Goal: Communication & Community: Answer question/provide support

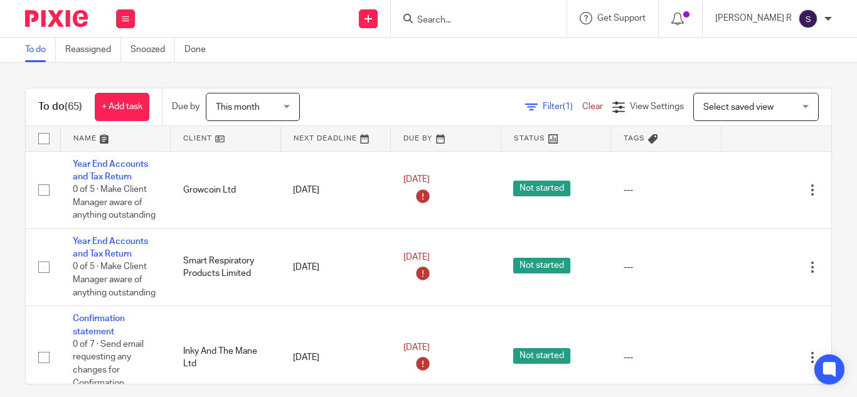
click at [481, 21] on input "Search" at bounding box center [472, 20] width 113 height 11
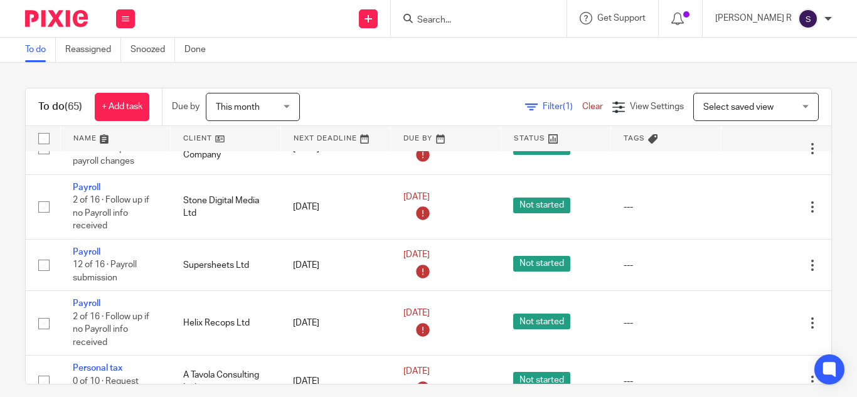
scroll to position [5149, 0]
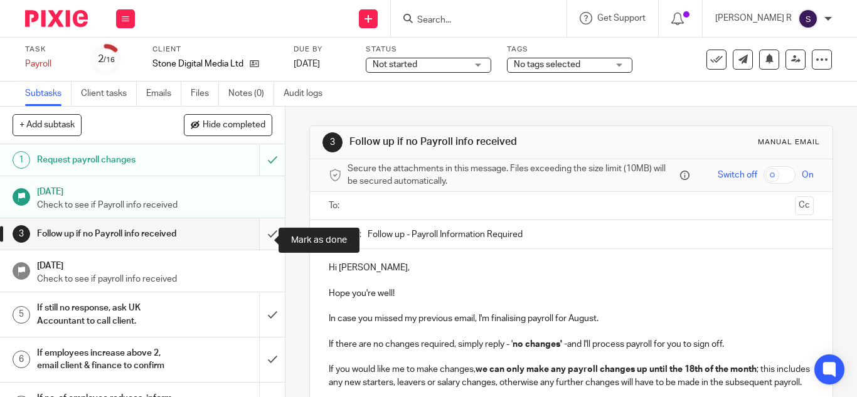
click at [260, 242] on input "submit" at bounding box center [142, 233] width 285 height 31
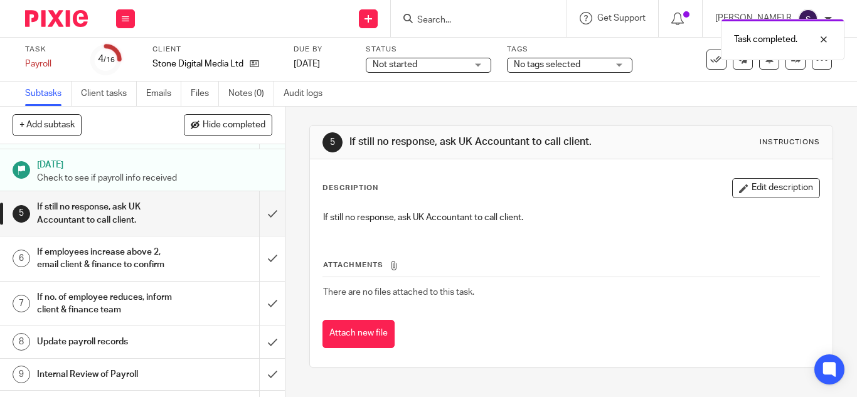
scroll to position [102, 0]
click at [262, 215] on input "submit" at bounding box center [142, 213] width 285 height 45
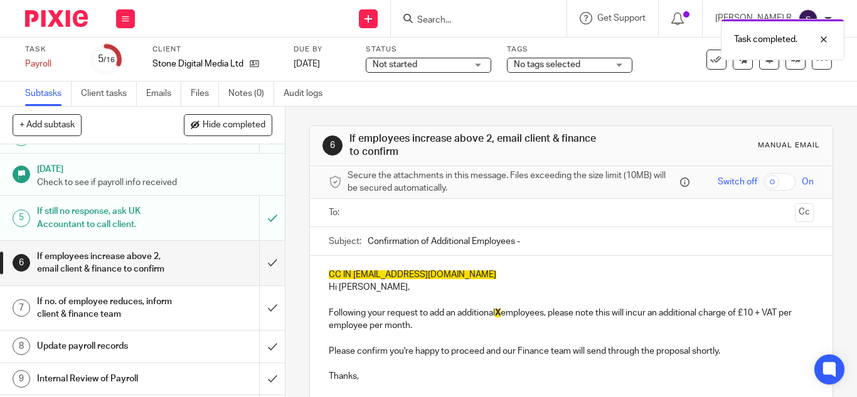
scroll to position [99, 0]
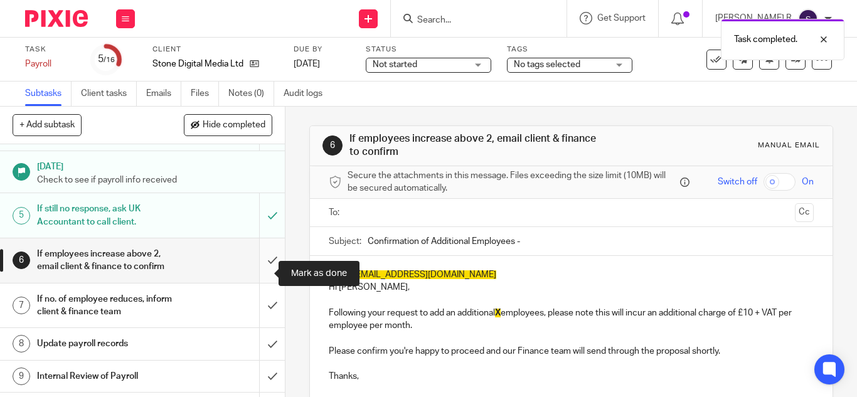
click at [255, 264] on input "submit" at bounding box center [142, 260] width 285 height 45
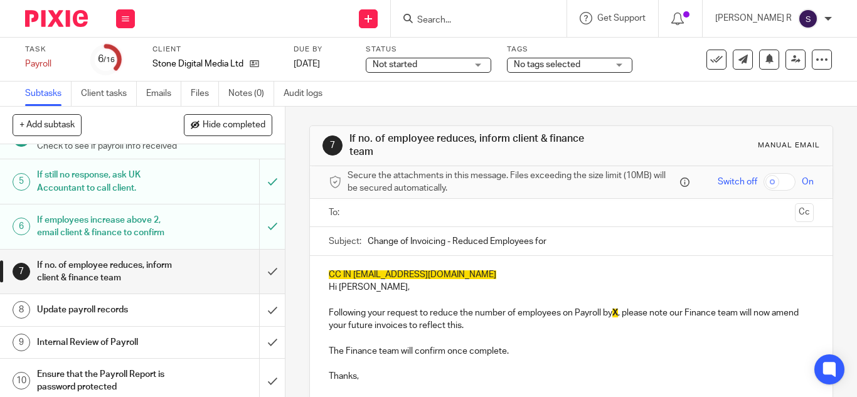
scroll to position [134, 0]
click at [262, 282] on input "submit" at bounding box center [142, 271] width 285 height 45
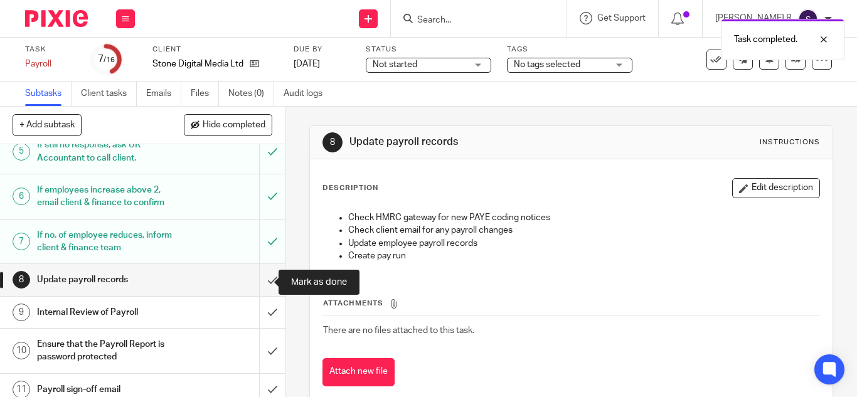
scroll to position [174, 0]
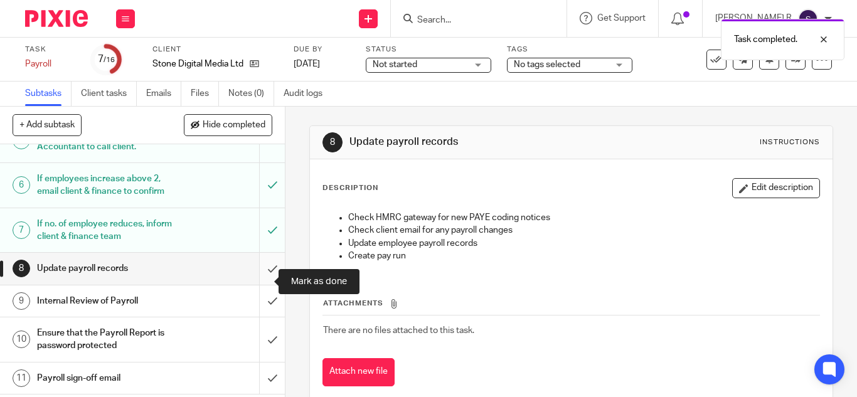
click at [260, 277] on input "submit" at bounding box center [142, 268] width 285 height 31
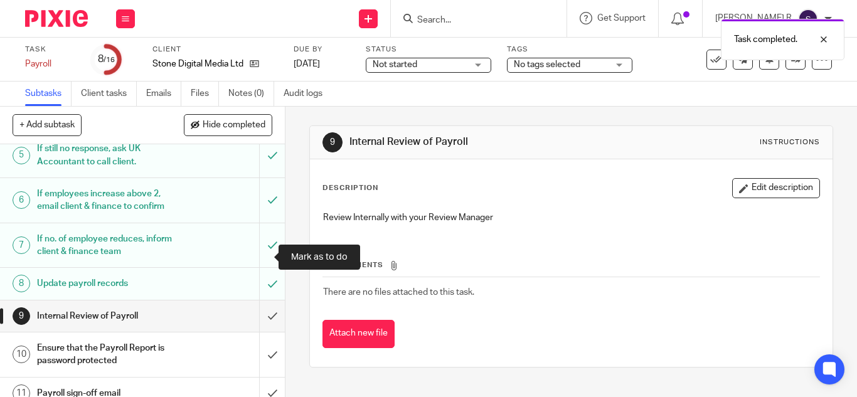
scroll to position [160, 0]
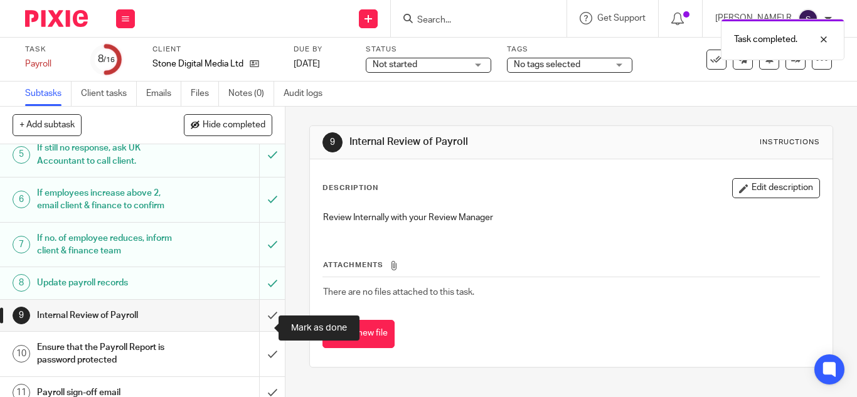
click at [256, 322] on input "submit" at bounding box center [142, 315] width 285 height 31
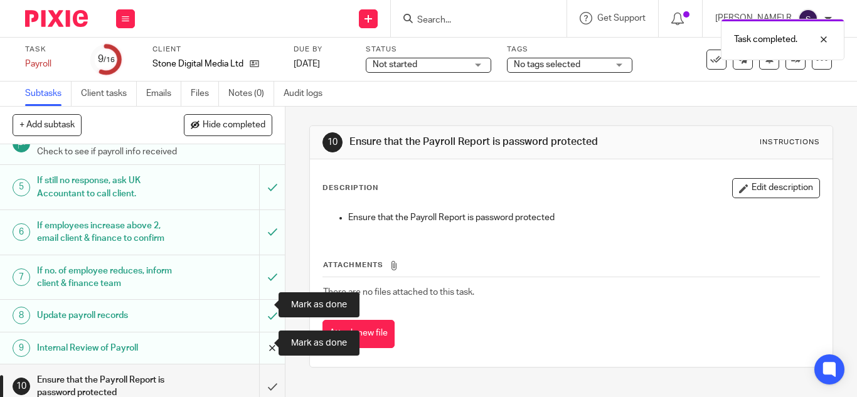
scroll to position [233, 0]
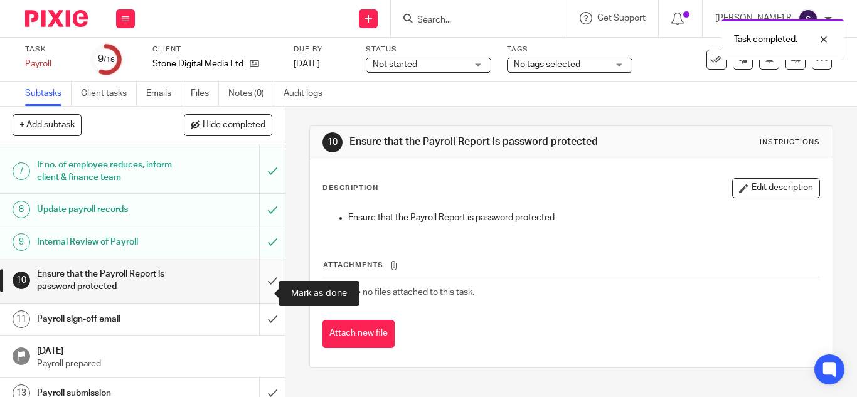
click at [258, 285] on input "submit" at bounding box center [142, 281] width 285 height 45
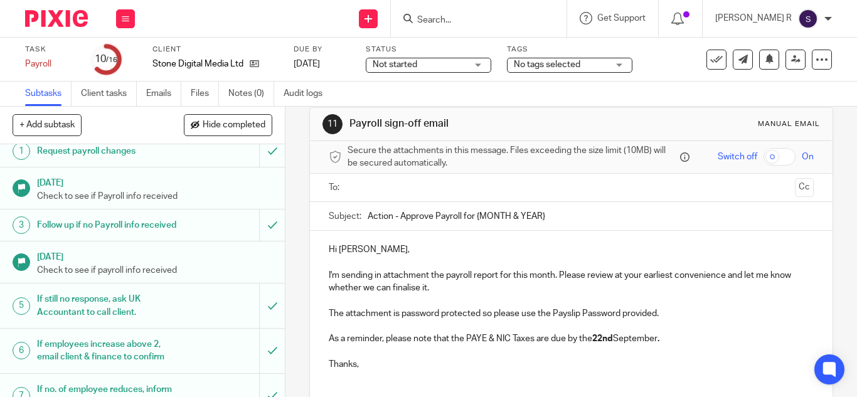
scroll to position [19, 0]
drag, startPoint x: 545, startPoint y: 215, endPoint x: 473, endPoint y: 216, distance: 72.8
click at [473, 216] on input "Action - Approve Payroll for {MONTH & YEAR}" at bounding box center [591, 215] width 446 height 28
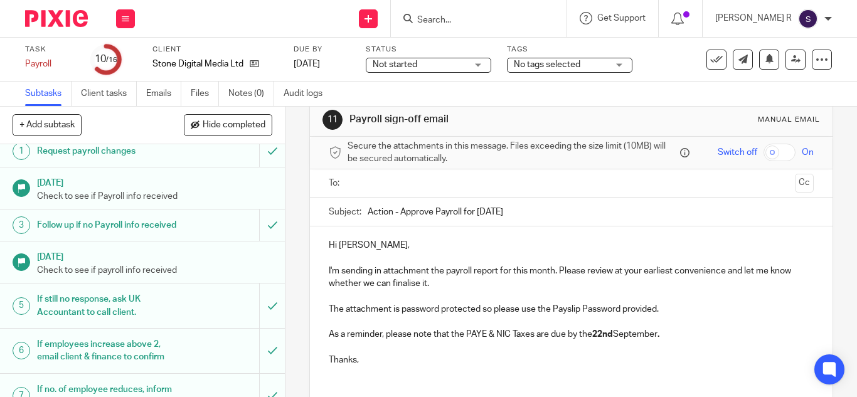
scroll to position [0, 0]
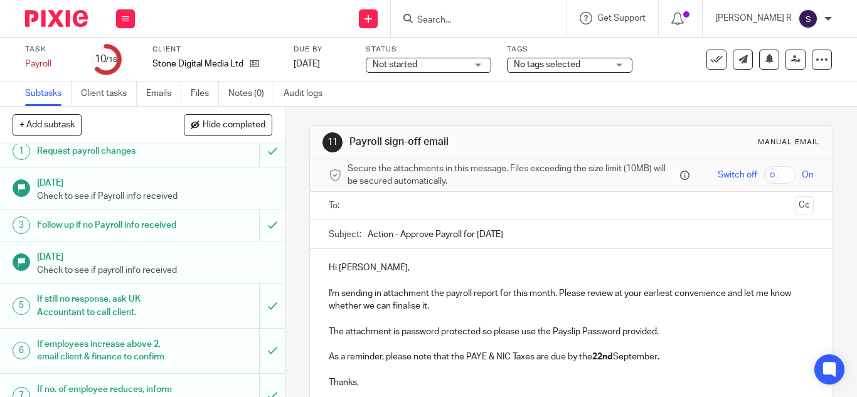
type input "Action - Approve Payroll for August 2025"
click at [432, 205] on input "text" at bounding box center [570, 206] width 437 height 14
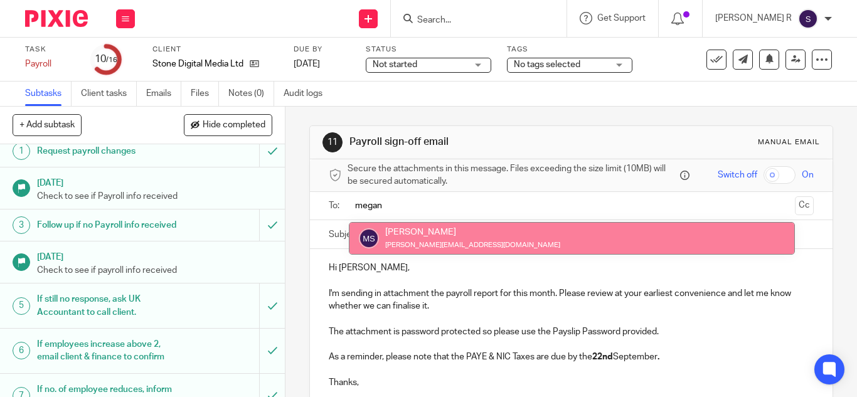
type input "megan"
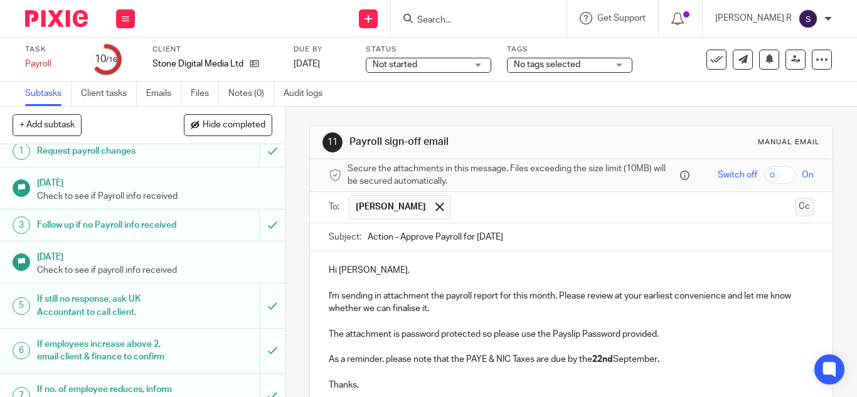
click at [795, 204] on button "Cc" at bounding box center [804, 207] width 19 height 19
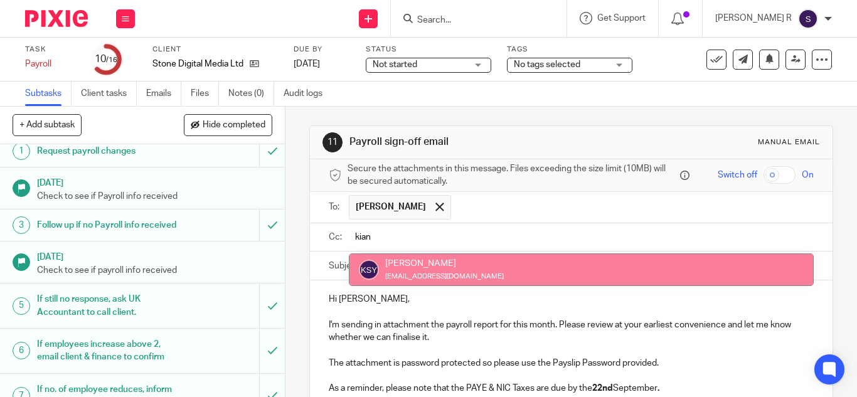
type input "kian"
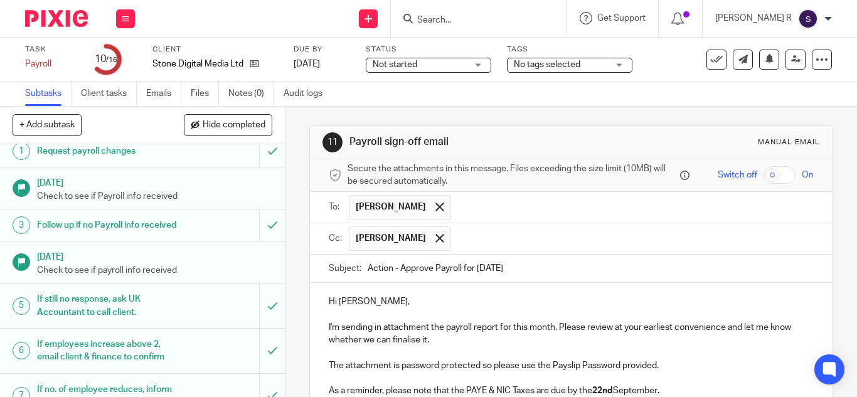
click at [476, 241] on input "text" at bounding box center [632, 239] width 351 height 24
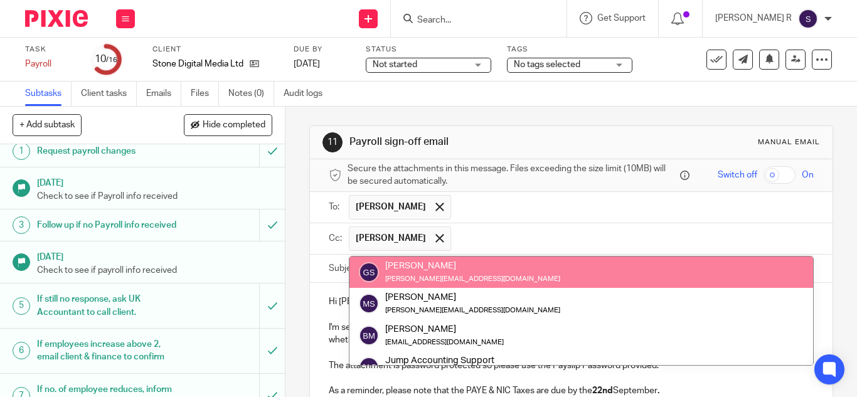
click at [510, 237] on input "text" at bounding box center [632, 239] width 351 height 24
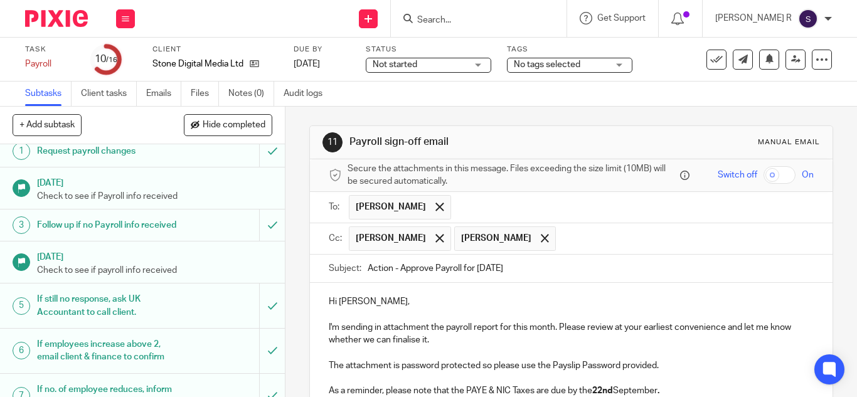
click at [501, 214] on input "text" at bounding box center [632, 207] width 351 height 24
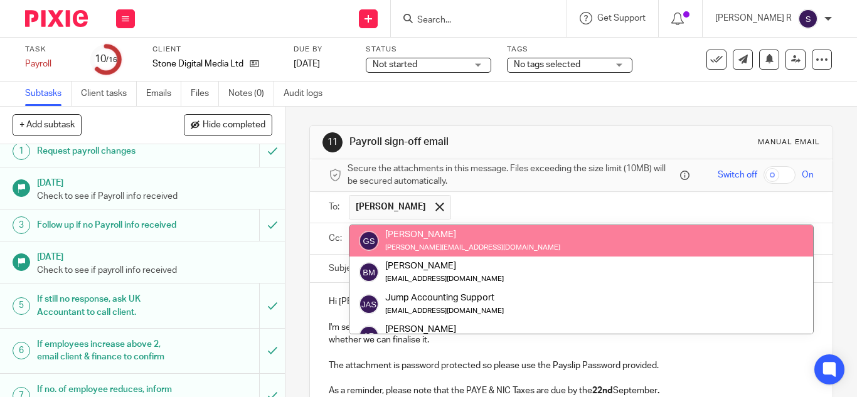
click at [634, 215] on input "text" at bounding box center [632, 207] width 351 height 24
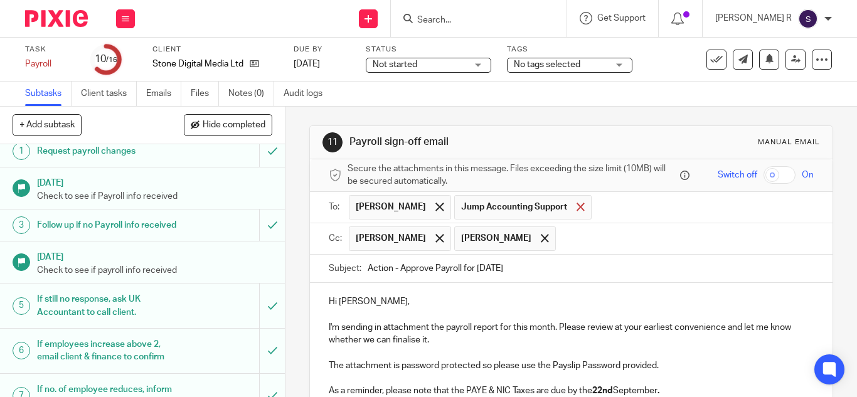
click at [577, 208] on span at bounding box center [581, 207] width 8 height 8
click at [547, 234] on span at bounding box center [545, 238] width 8 height 8
click at [547, 234] on input "text" at bounding box center [632, 239] width 351 height 24
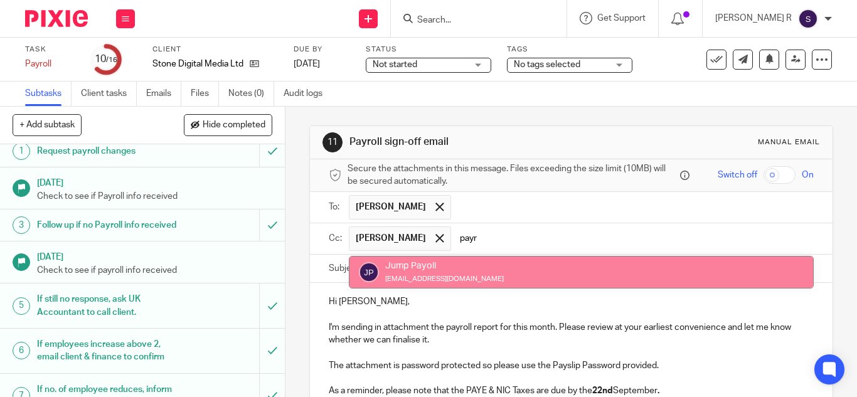
type input "payr"
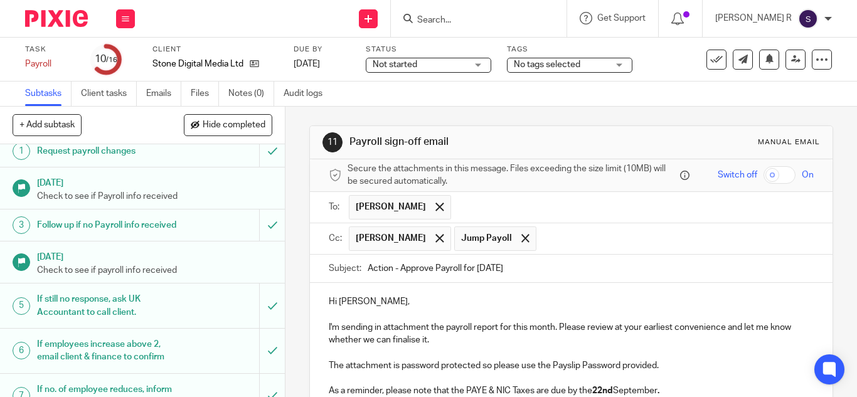
click at [503, 323] on p "I'm sending in attachment the payroll report for this month. Please review at y…" at bounding box center [571, 334] width 485 height 26
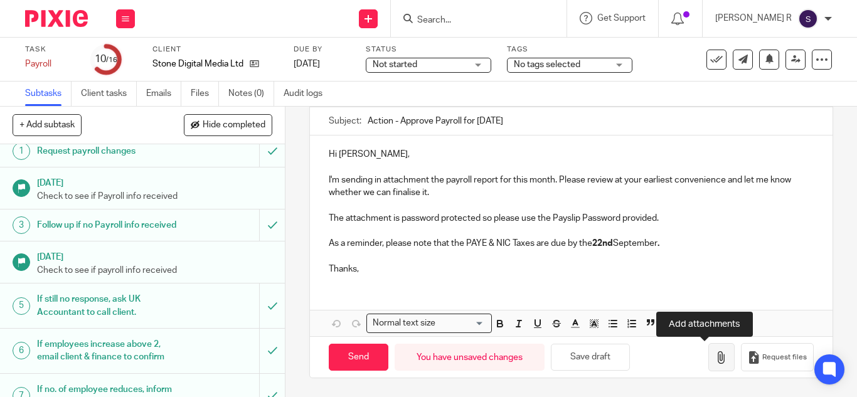
click at [708, 365] on button "button" at bounding box center [721, 357] width 26 height 28
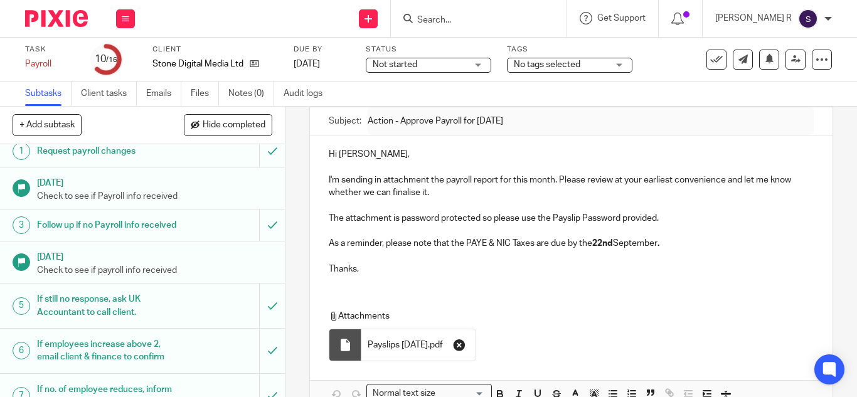
click at [469, 344] on button "button" at bounding box center [459, 345] width 20 height 20
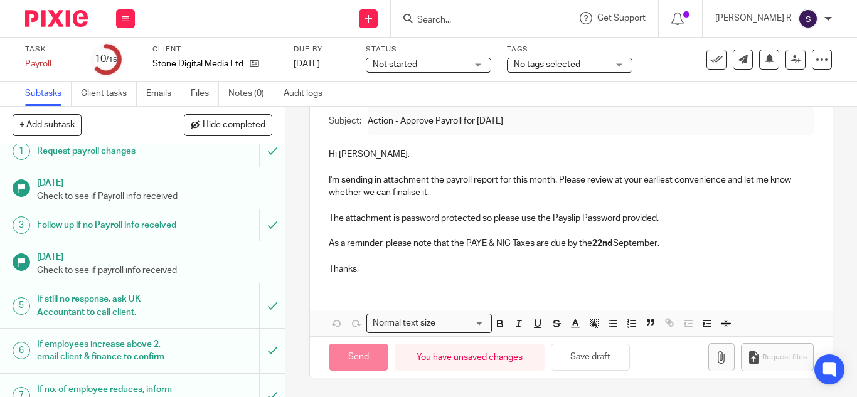
click at [484, 344] on div "You have unsaved changes" at bounding box center [470, 357] width 150 height 27
click at [446, 269] on p "Thanks," at bounding box center [571, 269] width 485 height 13
click at [390, 309] on div "Hi Megan, I'm sending in attachment the payroll report for this month. Please r…" at bounding box center [571, 236] width 523 height 201
click at [645, 247] on p "As a reminder, please note that the PAYE & NIC Taxes are due by the 22nd Septem…" at bounding box center [571, 243] width 485 height 13
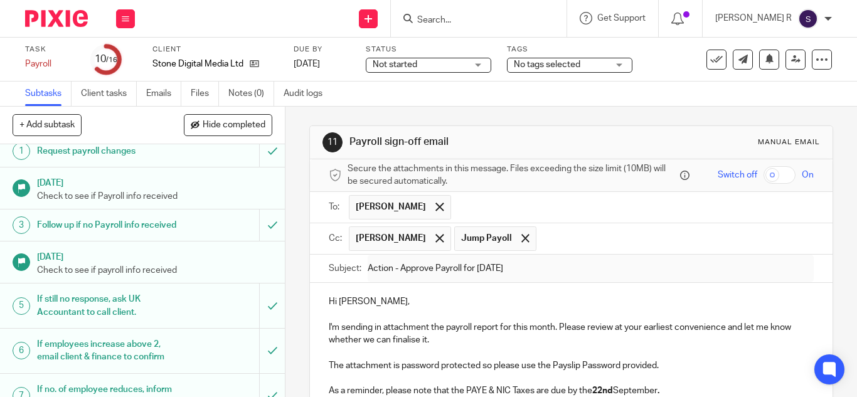
click at [580, 254] on ul "Kian Sadoughi-Yarand Jump Payoll" at bounding box center [581, 238] width 465 height 31
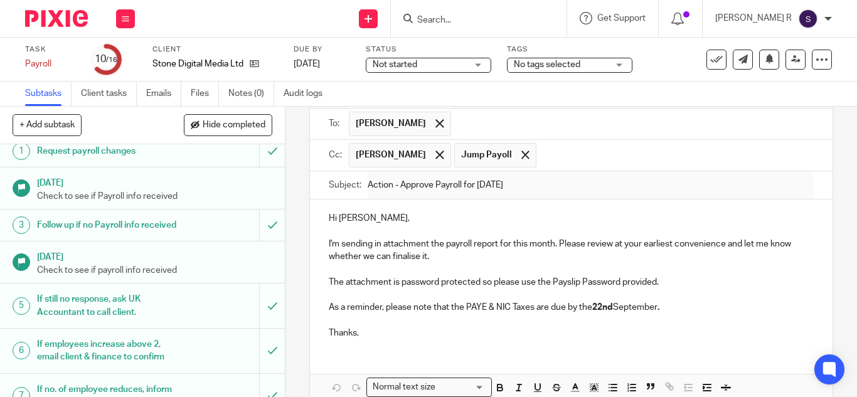
click at [543, 290] on p at bounding box center [571, 295] width 485 height 13
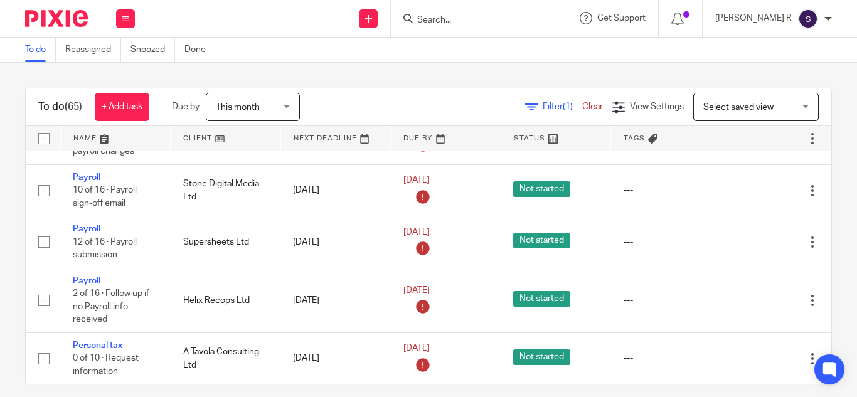
scroll to position [5157, 0]
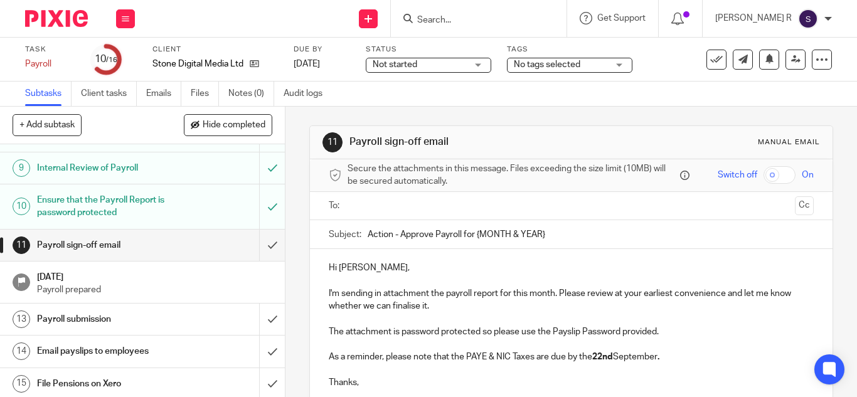
drag, startPoint x: 550, startPoint y: 228, endPoint x: 473, endPoint y: 235, distance: 77.5
click at [473, 235] on input "Action - Approve Payroll for {MONTH & YEAR}" at bounding box center [591, 234] width 446 height 28
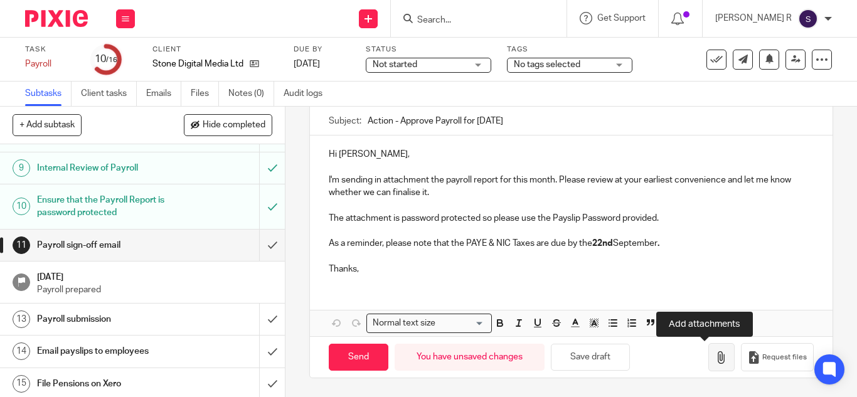
type input "Action - Approve Payroll for [DATE]"
click at [715, 353] on icon "button" at bounding box center [721, 357] width 13 height 13
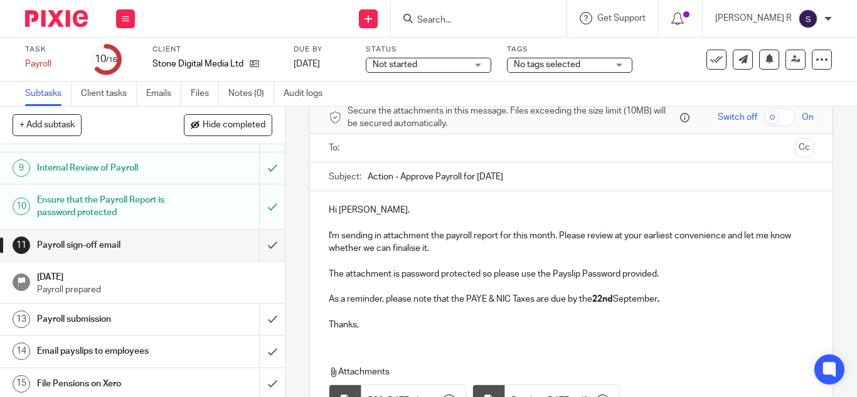
scroll to position [0, 0]
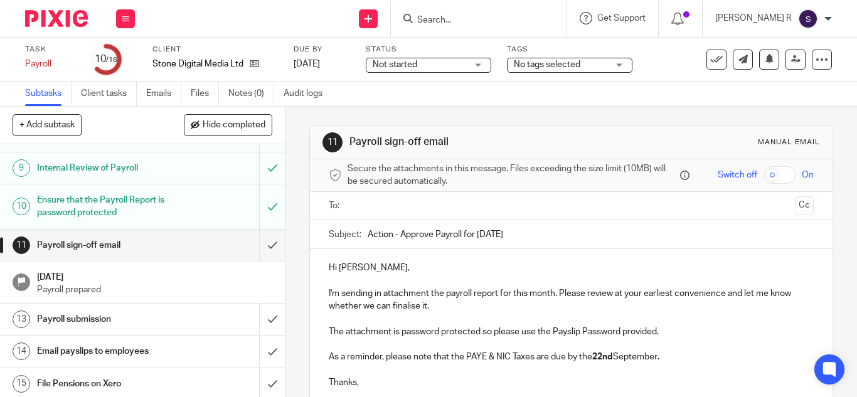
click at [426, 197] on ul at bounding box center [572, 206] width 446 height 21
click at [425, 206] on input "text" at bounding box center [570, 206] width 437 height 14
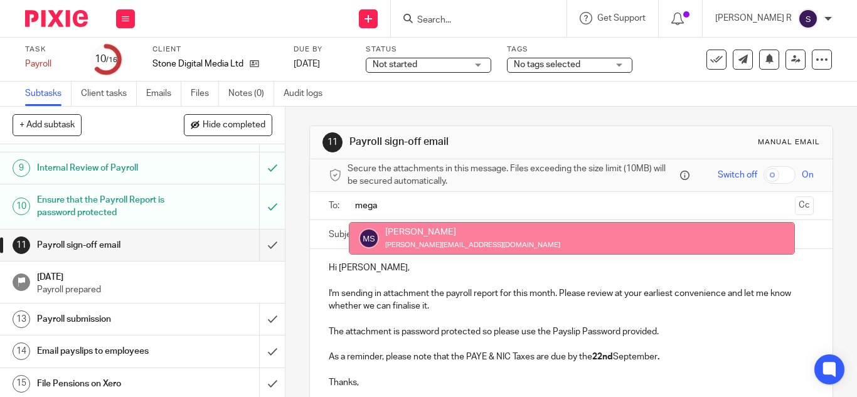
type input "mega"
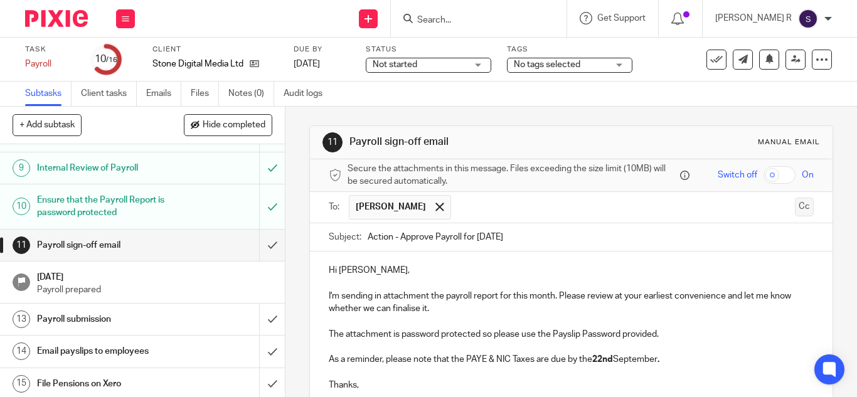
click at [795, 211] on button "Cc" at bounding box center [804, 207] width 19 height 19
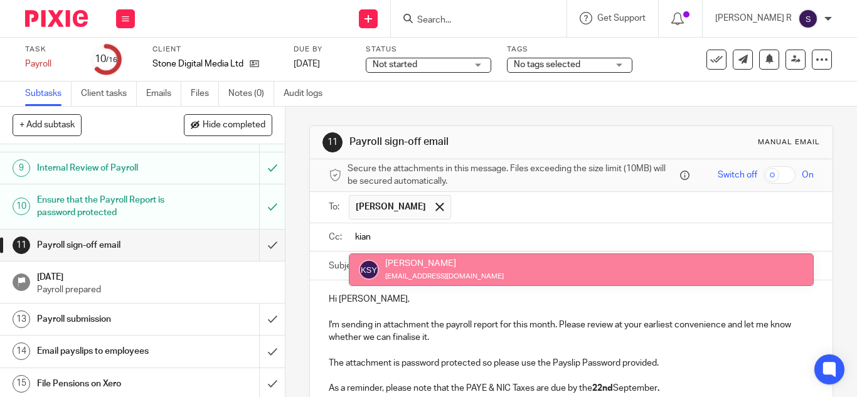
type input "kian"
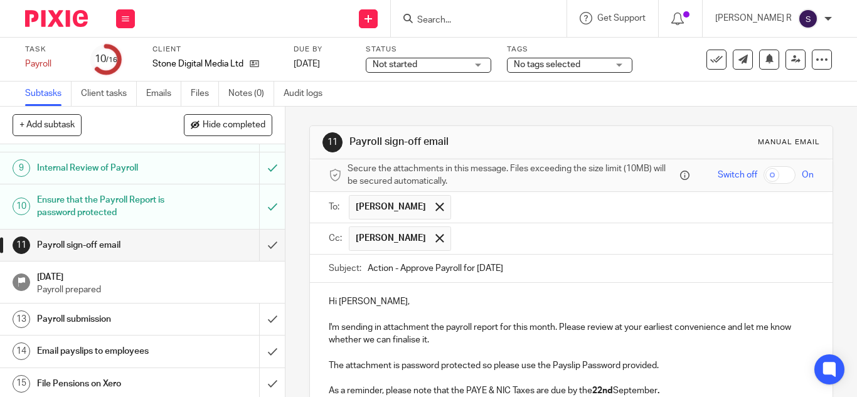
click at [474, 235] on input "text" at bounding box center [632, 239] width 351 height 24
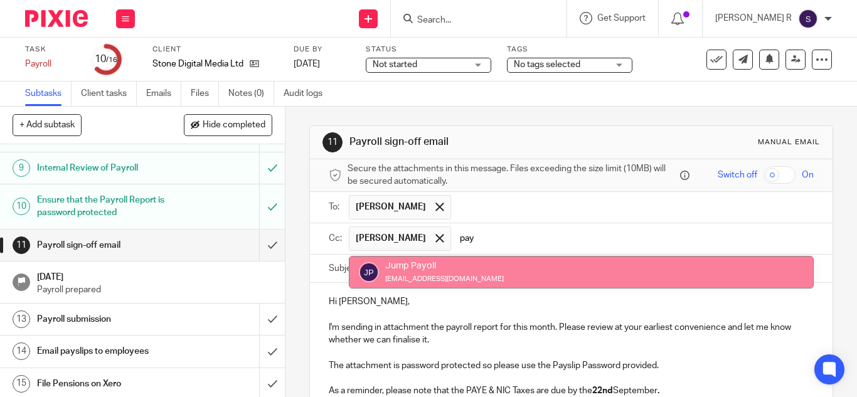
type input "pay"
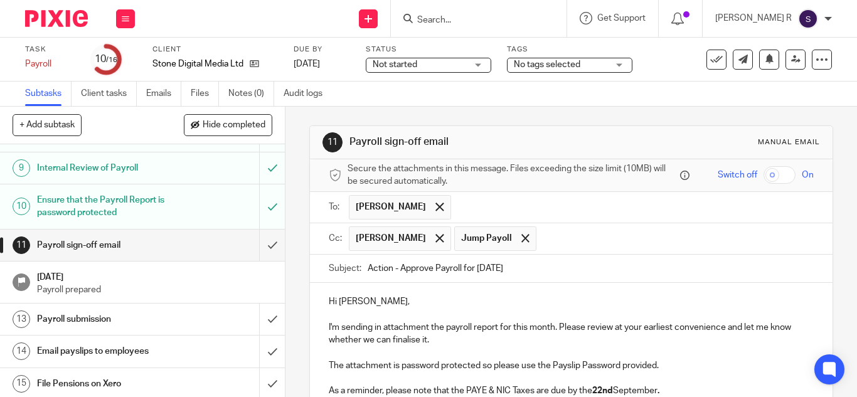
click at [574, 244] on input "text" at bounding box center [676, 239] width 266 height 24
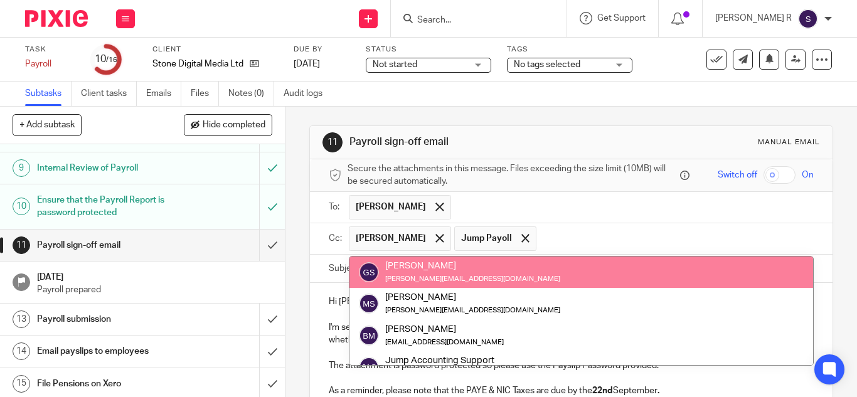
type input "V"
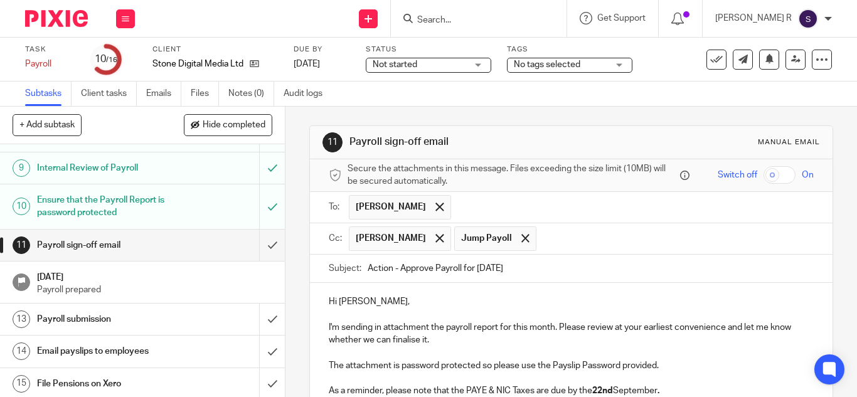
paste input "sharon@thatyellowmouse.uk"
type input "sharon@thatyellowmouse.uk"
click at [570, 299] on form "Secure the attachments in this message. Files exceeding the size limit (10MB) w…" at bounding box center [571, 377] width 523 height 437
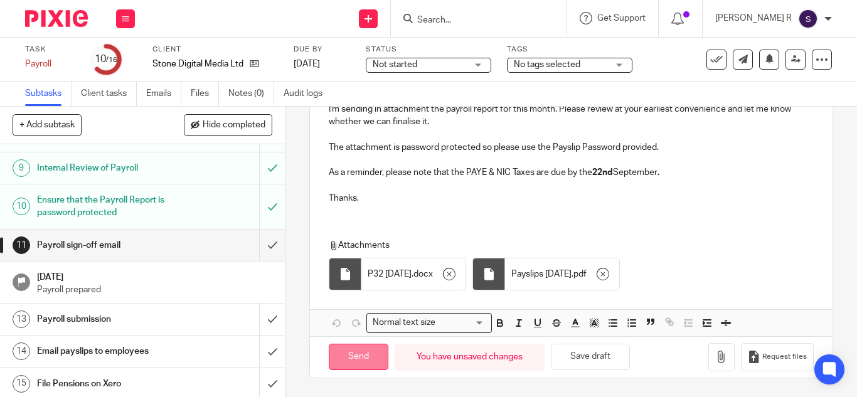
click at [363, 360] on input "Send" at bounding box center [359, 357] width 60 height 27
type input "Sent"
